Goal: Find specific page/section: Find specific page/section

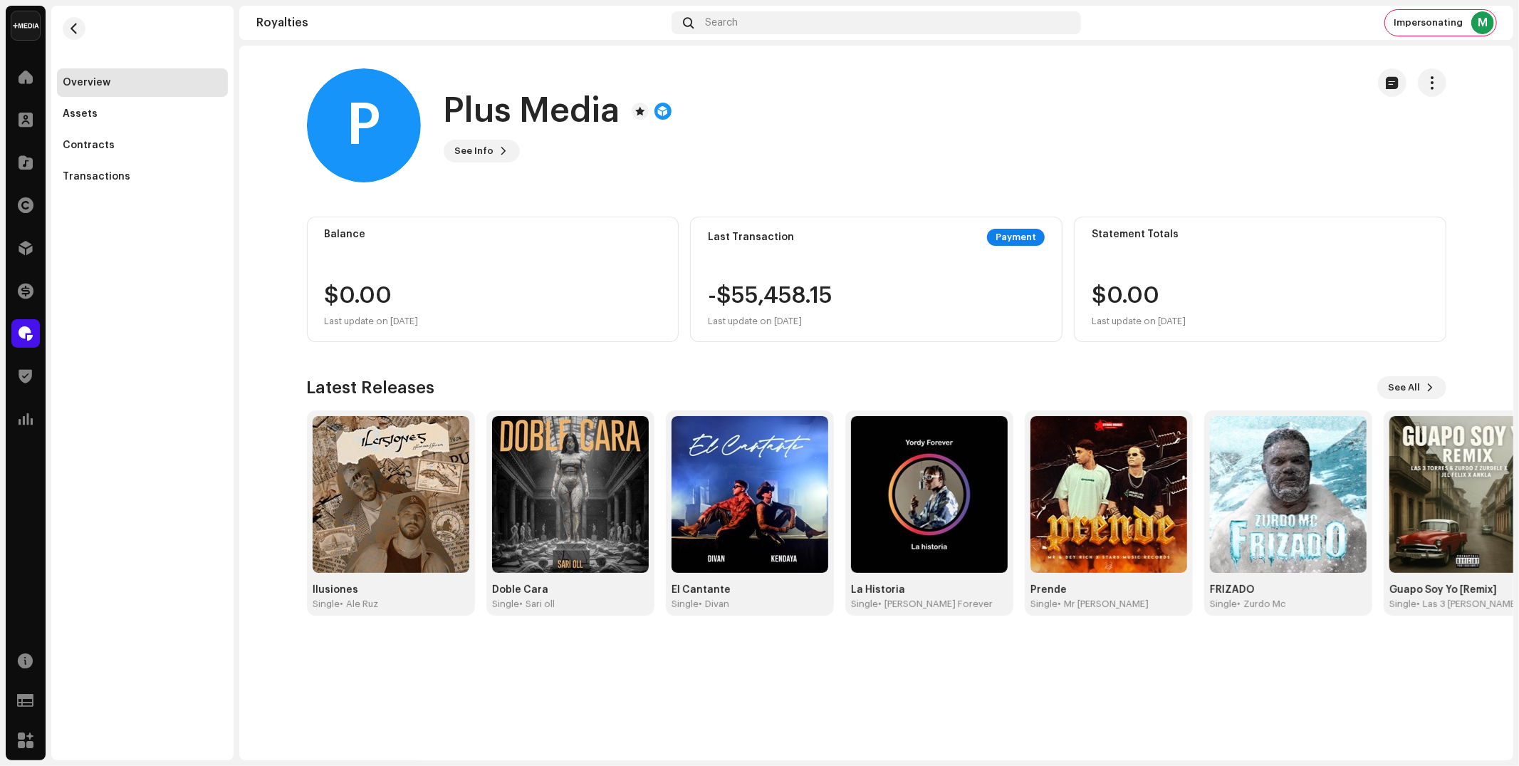
drag, startPoint x: 136, startPoint y: 288, endPoint x: 72, endPoint y: 321, distance: 72.3
click at [131, 289] on div "Overview Assets Contracts Transactions" at bounding box center [142, 383] width 182 height 754
click at [34, 330] on div at bounding box center [25, 333] width 28 height 28
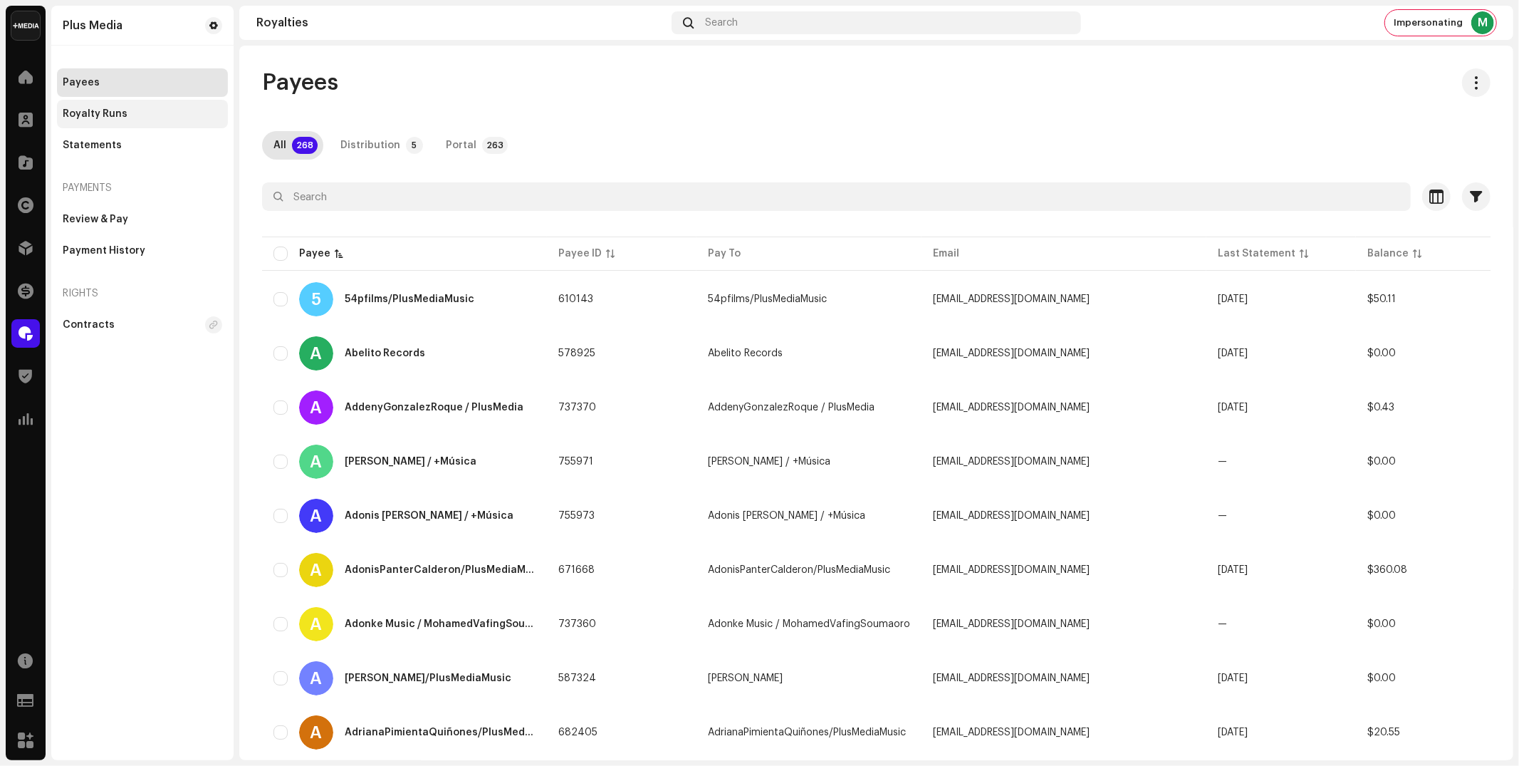
click at [113, 118] on div "Royalty Runs" at bounding box center [95, 113] width 65 height 11
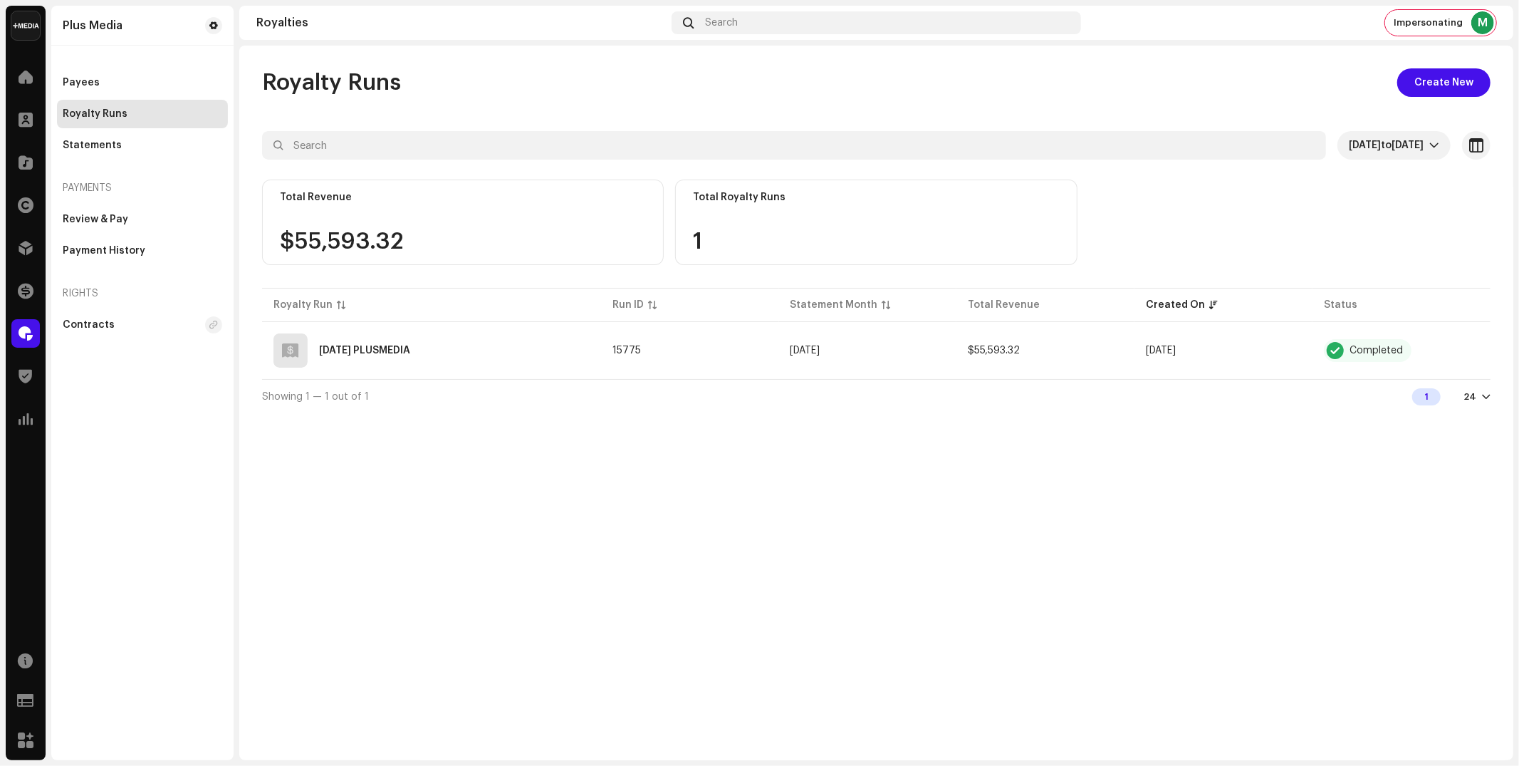
drag, startPoint x: 97, startPoint y: 143, endPoint x: 229, endPoint y: 187, distance: 139.0
click at [97, 143] on div "Statements" at bounding box center [92, 145] width 59 height 11
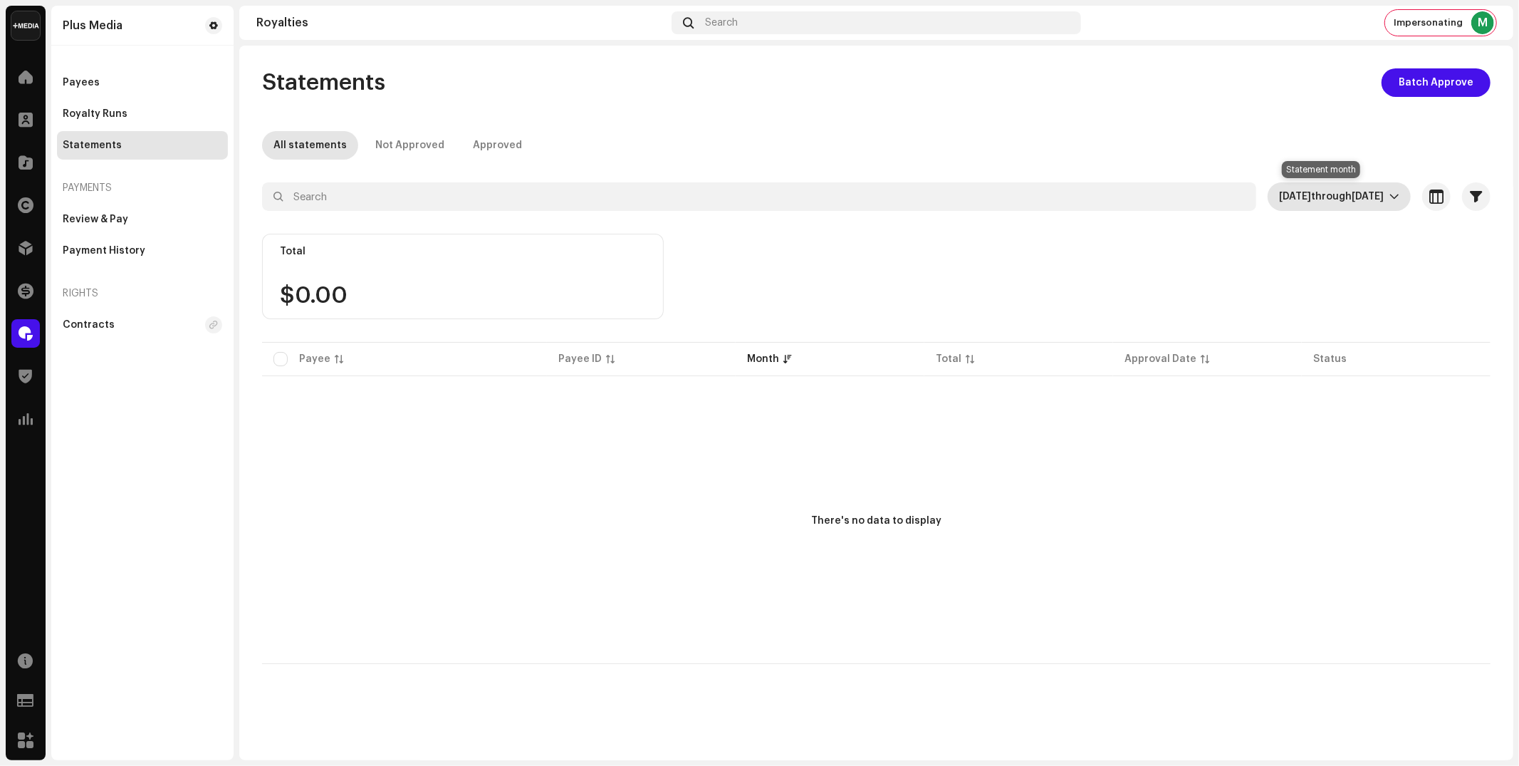
click at [1296, 197] on span "[DATE]" at bounding box center [1295, 197] width 32 height 10
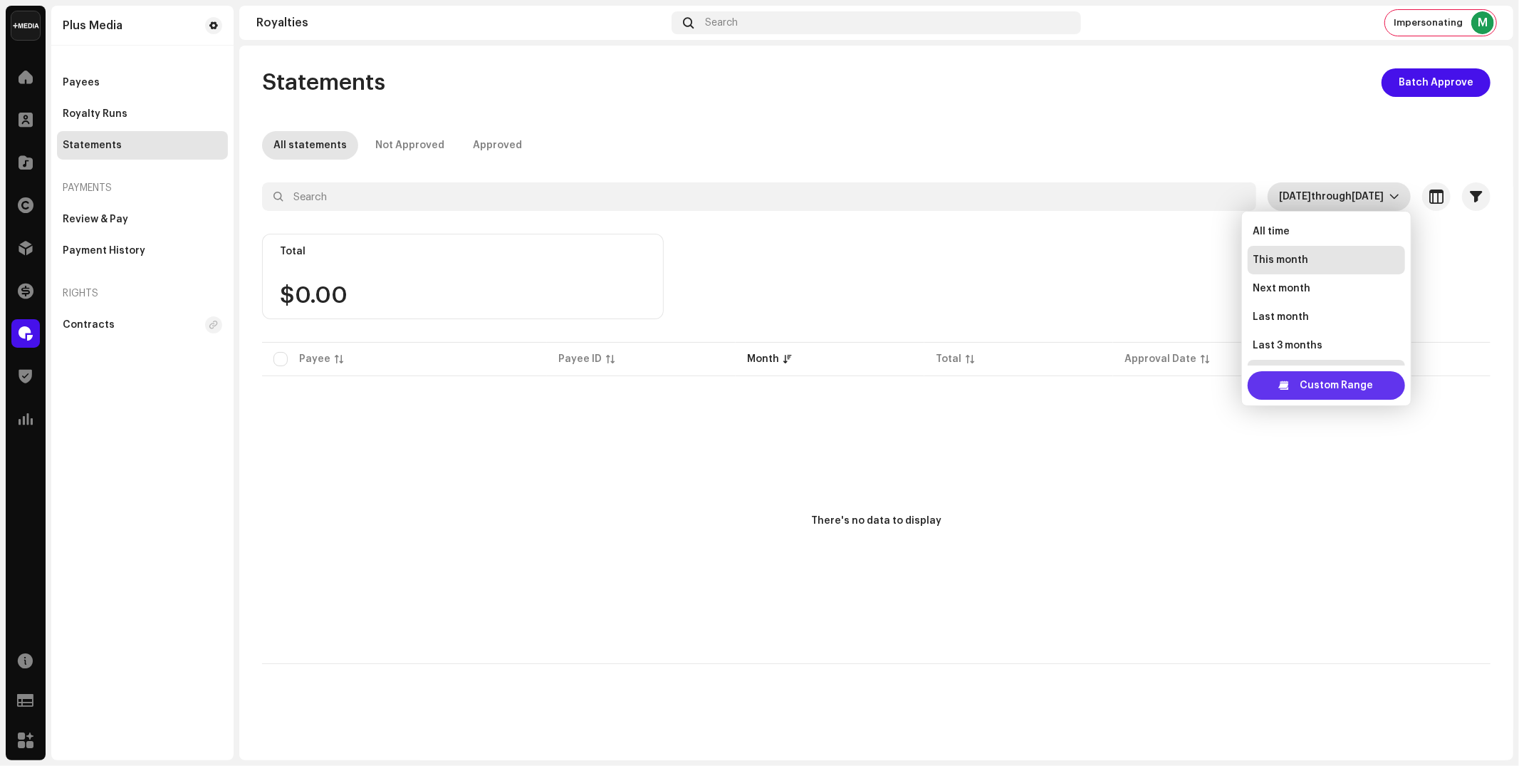
scroll to position [80, 0]
click at [1342, 384] on span "Custom Range" at bounding box center [1336, 385] width 73 height 28
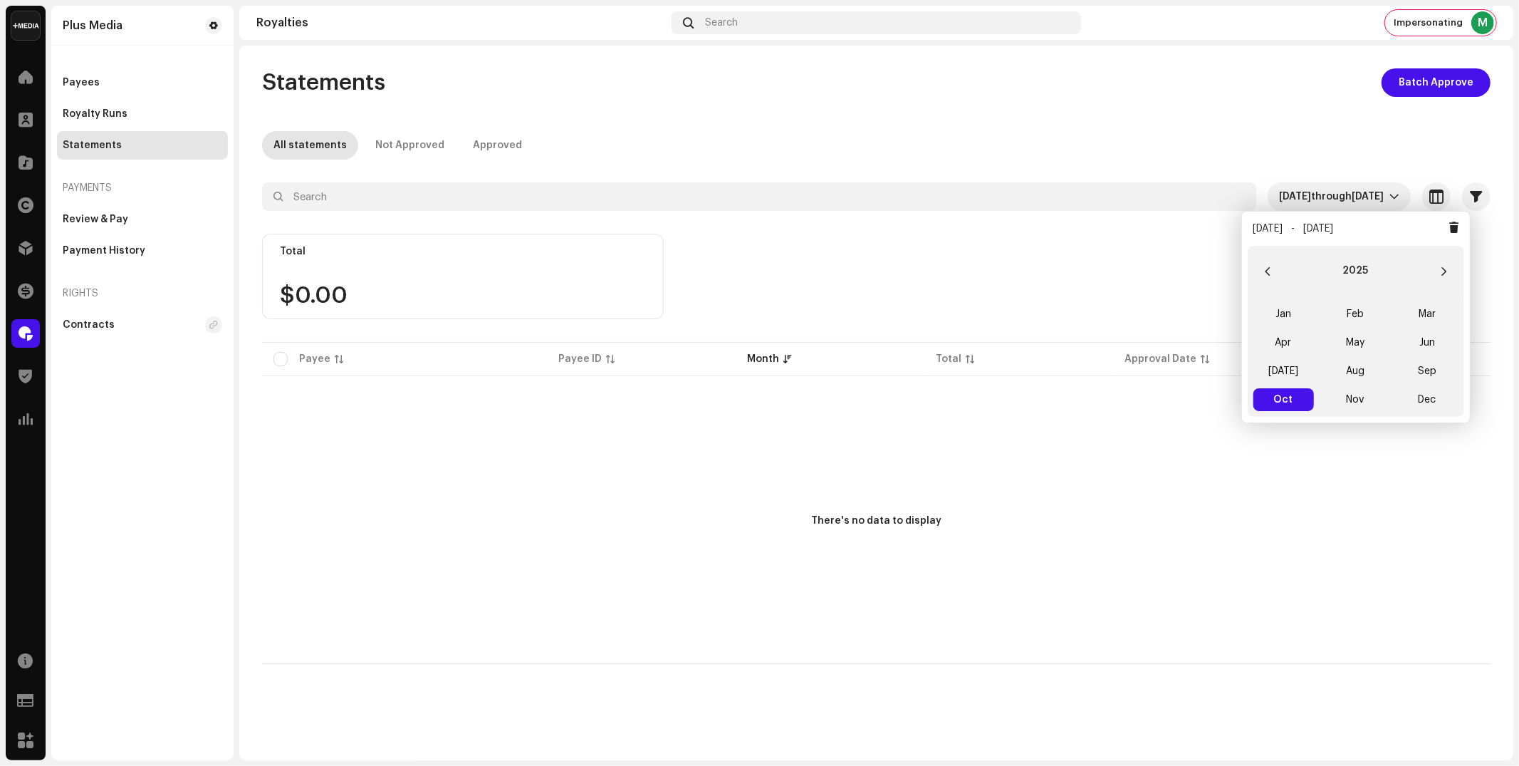
click at [99, 117] on div "Royalty Runs" at bounding box center [95, 113] width 65 height 11
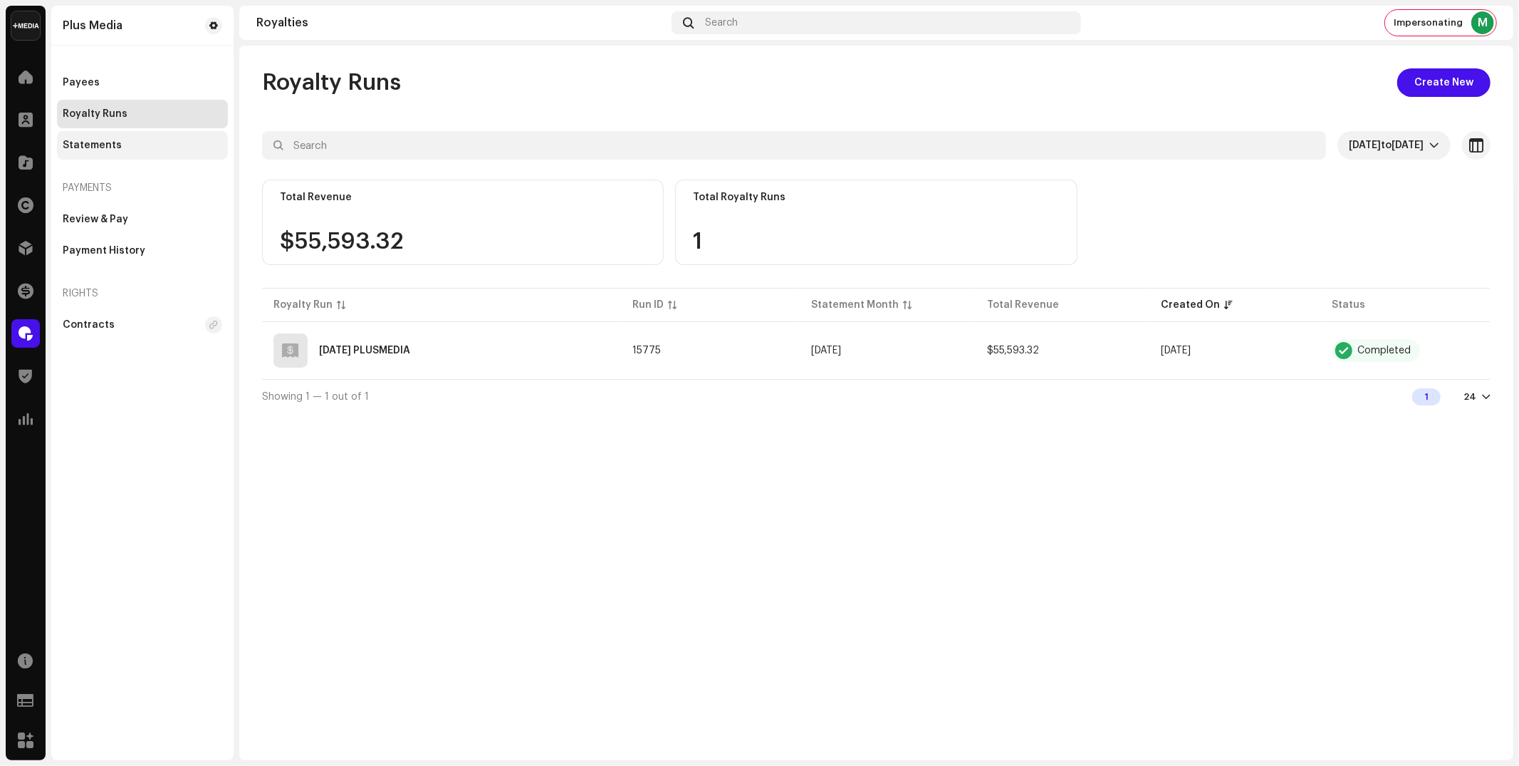
click at [85, 144] on div "Statements" at bounding box center [92, 145] width 59 height 11
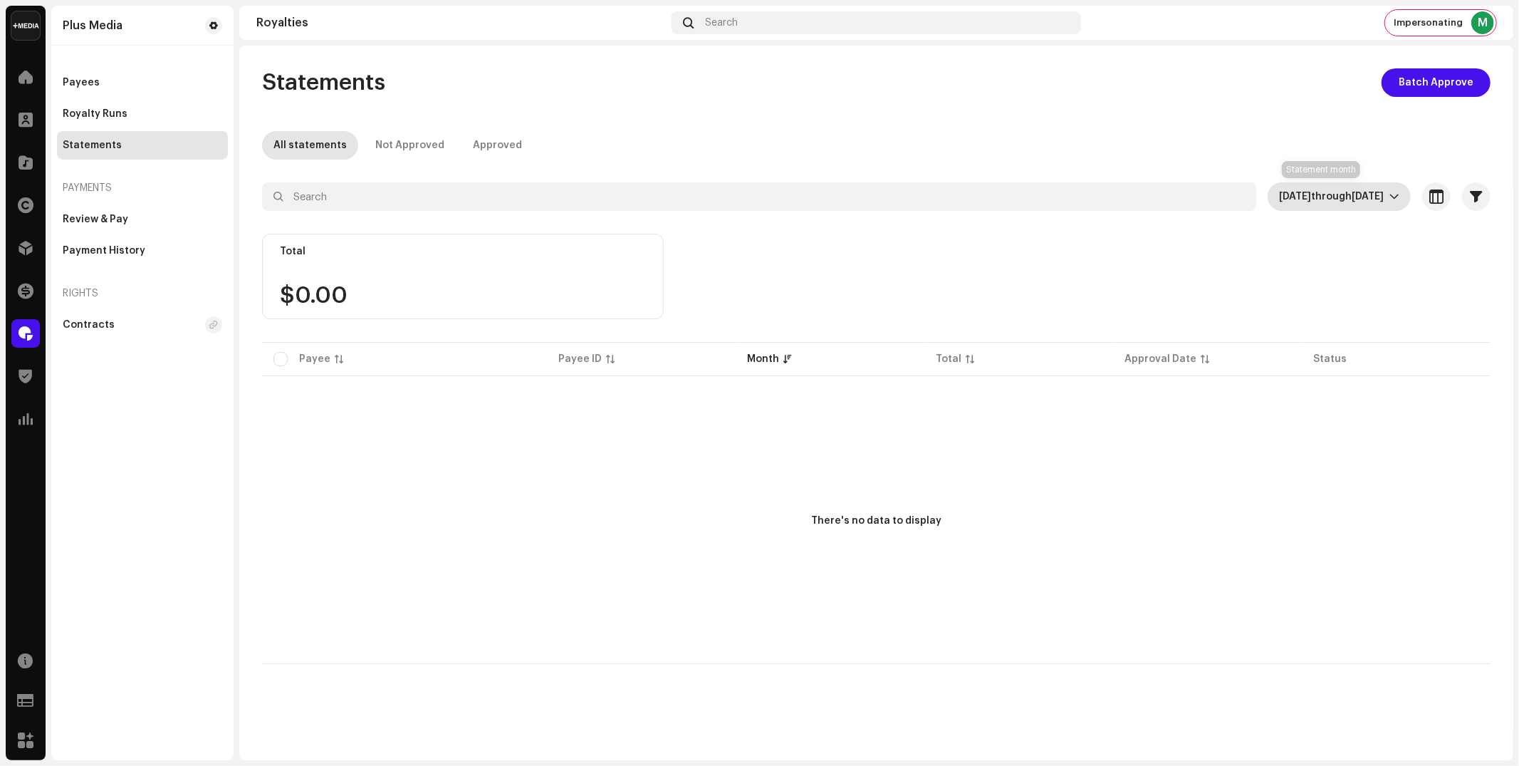
drag, startPoint x: 1298, startPoint y: 199, endPoint x: 1293, endPoint y: 209, distance: 10.5
click at [1311, 199] on span "through" at bounding box center [1331, 197] width 41 height 10
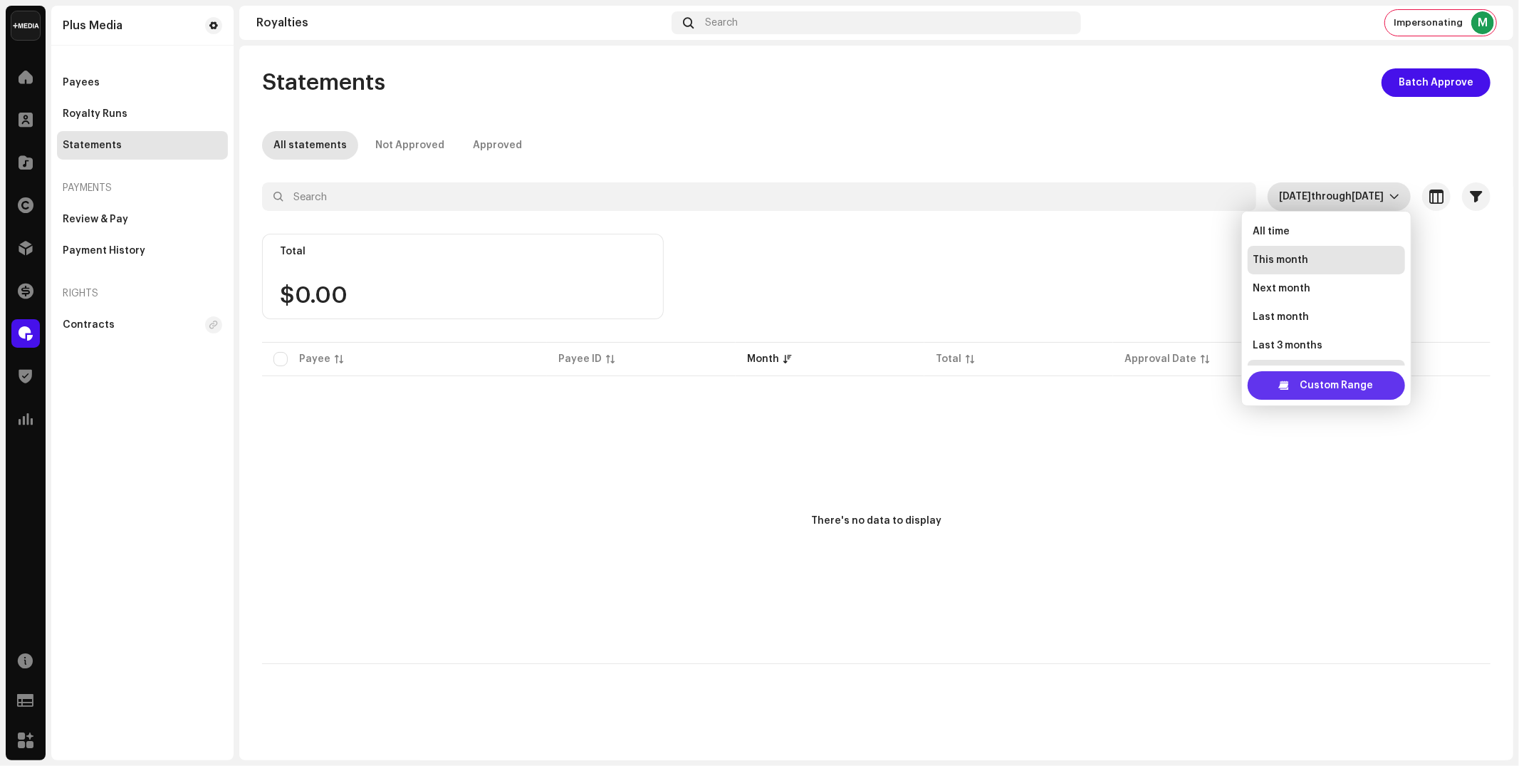
scroll to position [23, 0]
click at [1313, 381] on span "Custom Range" at bounding box center [1336, 385] width 73 height 28
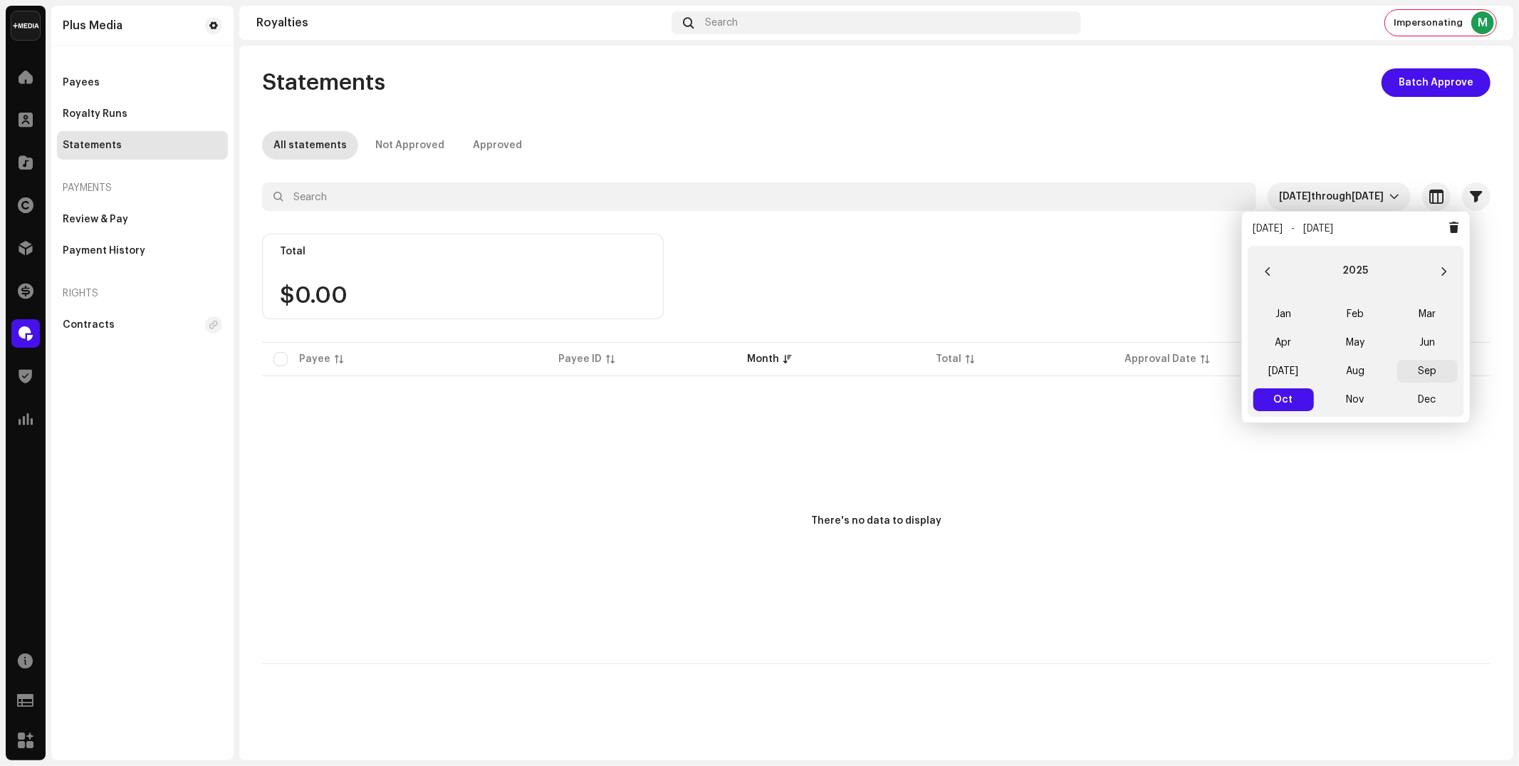
click at [1432, 369] on span "Sep" at bounding box center [1427, 371] width 61 height 23
click at [1432, 369] on span "Sep Sep" at bounding box center [1427, 371] width 61 height 23
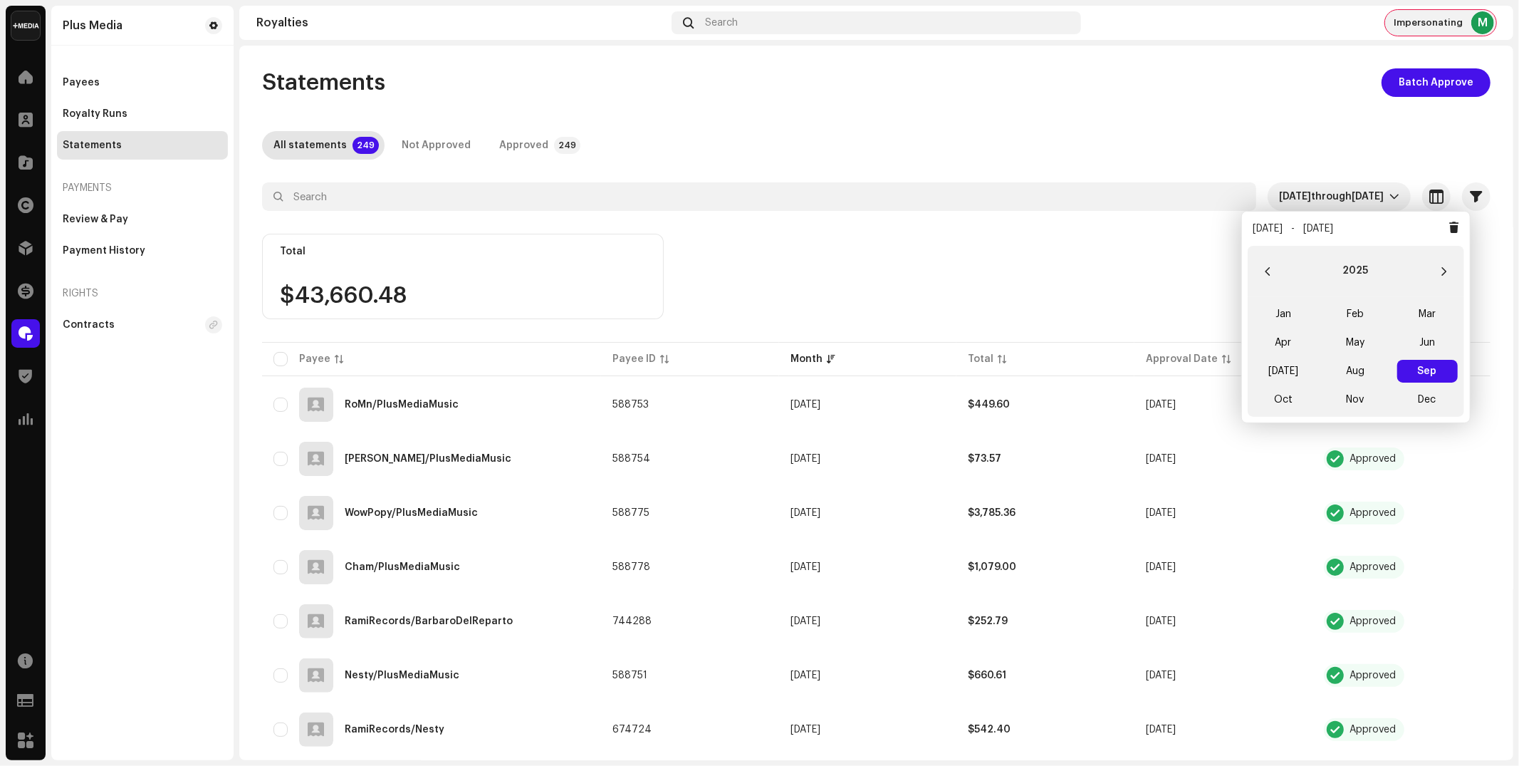
click at [1484, 22] on div "M" at bounding box center [1482, 22] width 23 height 23
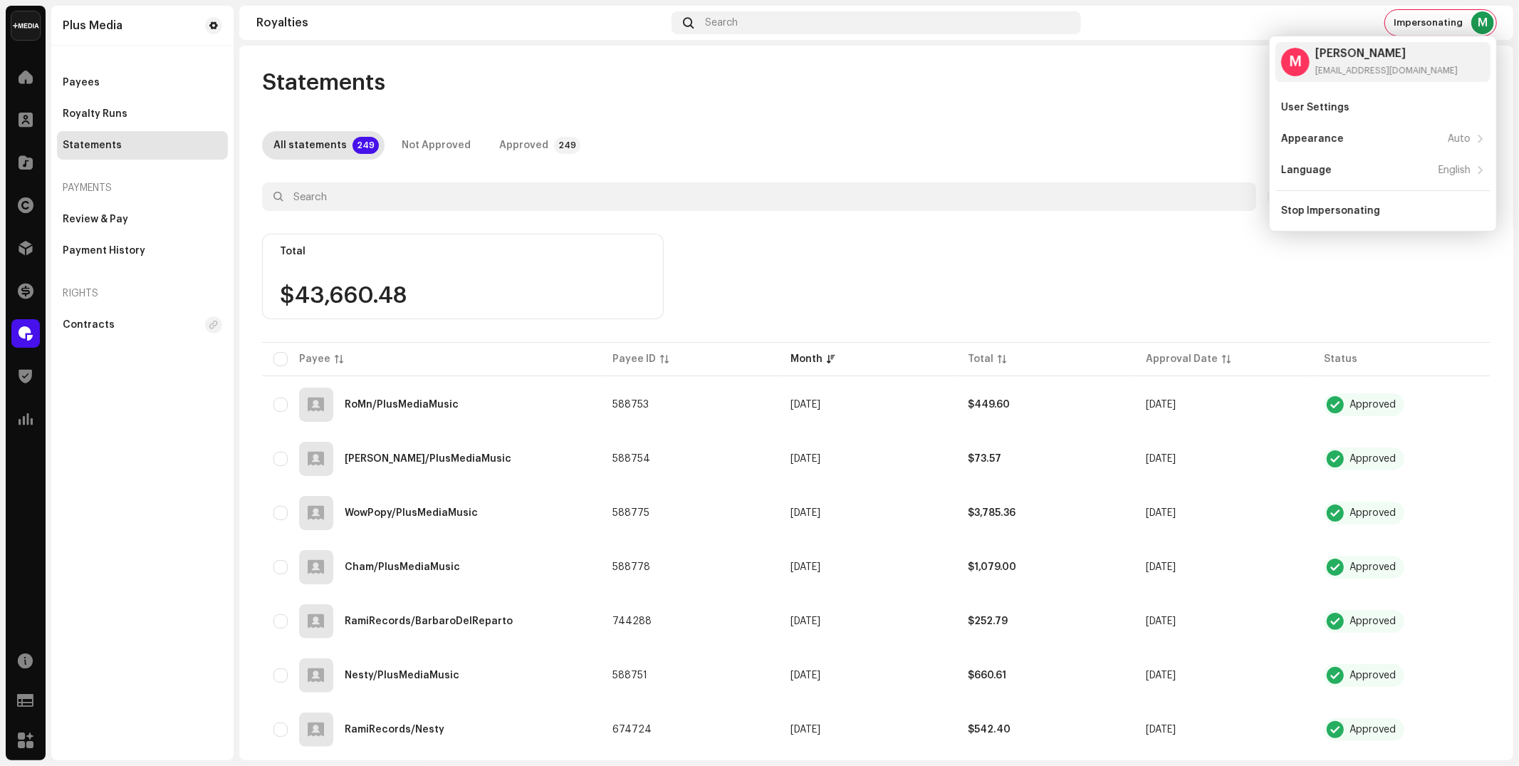
drag, startPoint x: 1367, startPoint y: 215, endPoint x: 1422, endPoint y: 236, distance: 58.9
click at [1368, 215] on div "Stop Impersonating" at bounding box center [1330, 210] width 99 height 11
